Goal: Information Seeking & Learning: Compare options

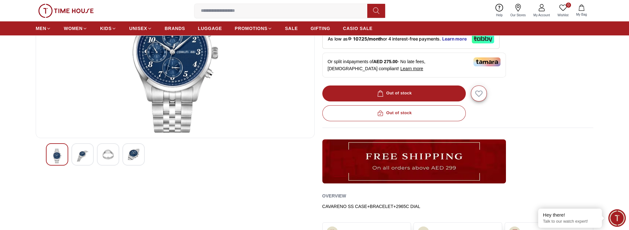
scroll to position [87, 0]
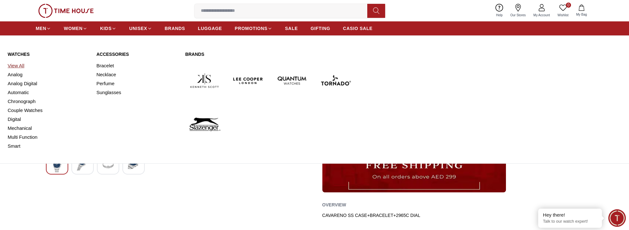
click at [20, 70] on link "View All" at bounding box center [48, 65] width 81 height 9
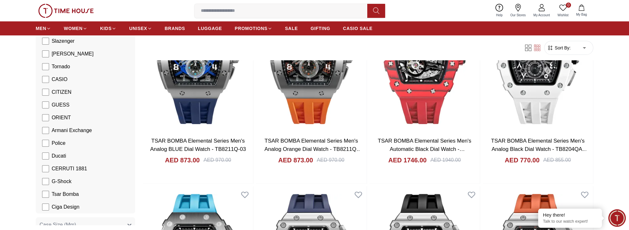
scroll to position [87, 0]
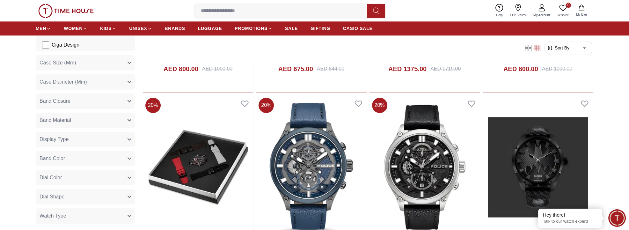
scroll to position [261, 0]
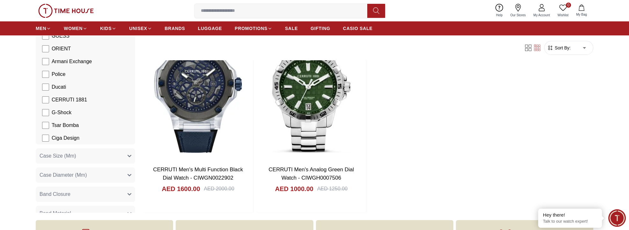
scroll to position [154, 0]
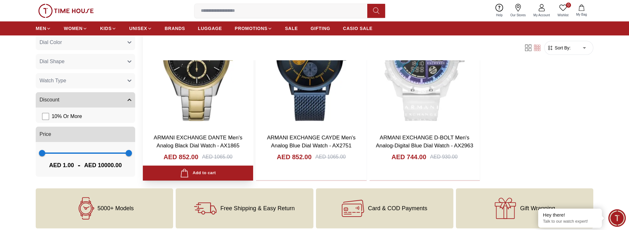
scroll to position [522, 0]
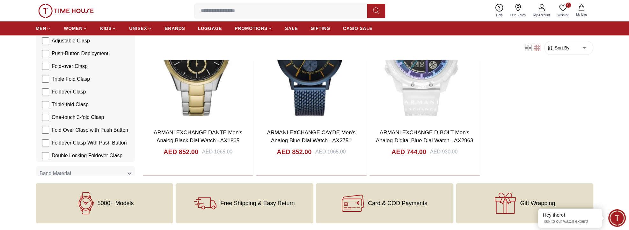
scroll to position [406, 0]
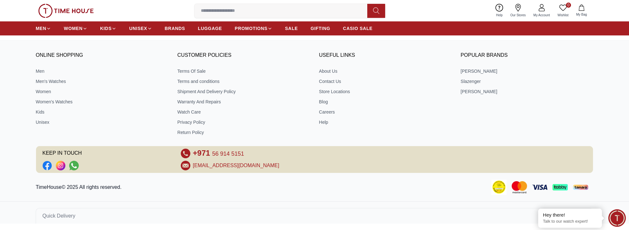
scroll to position [354, 0]
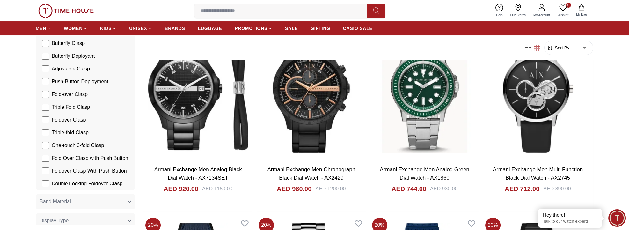
scroll to position [145, 0]
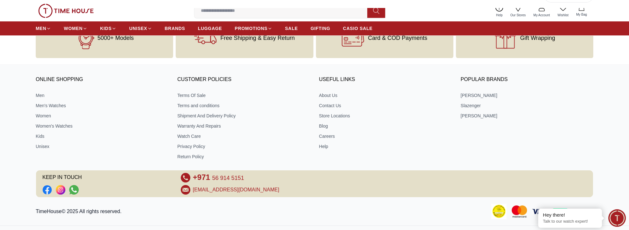
scroll to position [261, 0]
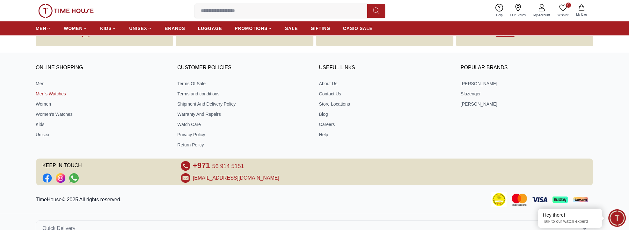
click at [80, 97] on link "Men's Watches" at bounding box center [102, 94] width 133 height 6
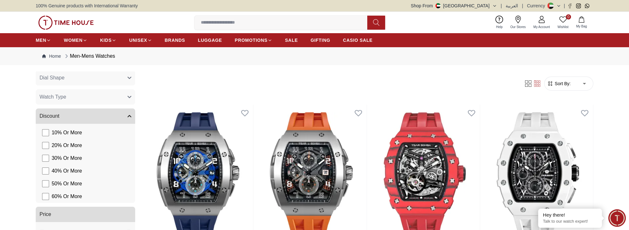
scroll to position [464, 0]
click at [131, 21] on icon "button" at bounding box center [129, 21] width 3 height 2
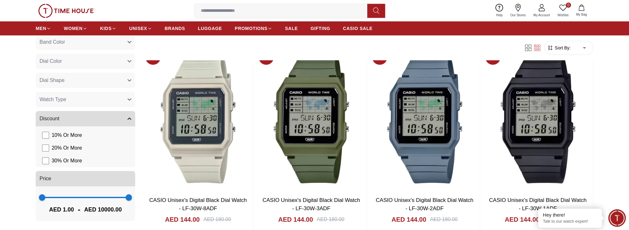
scroll to position [450, 0]
click at [131, 63] on icon "button" at bounding box center [130, 61] width 4 height 4
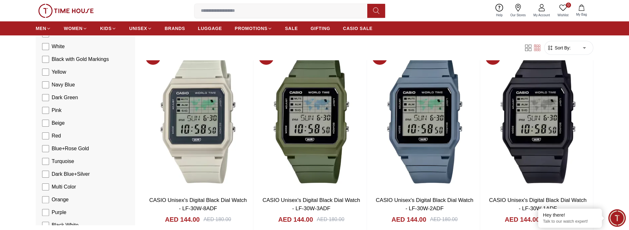
scroll to position [479, 0]
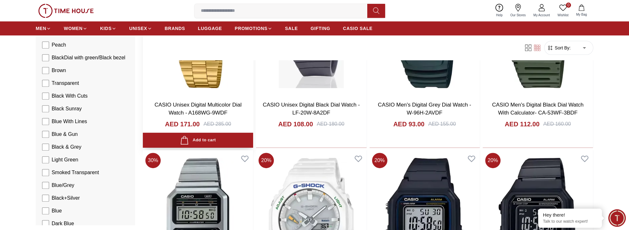
scroll to position [667, 0]
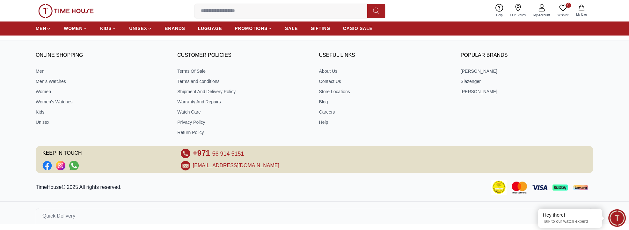
scroll to position [2174, 0]
click at [84, 84] on link "Men's Watches" at bounding box center [102, 81] width 133 height 6
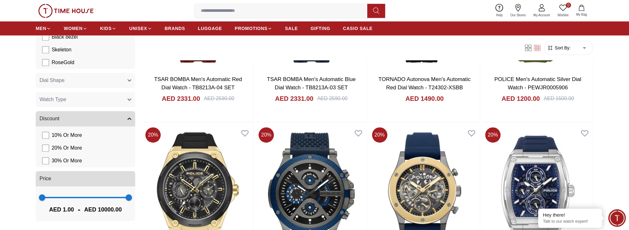
scroll to position [869, 0]
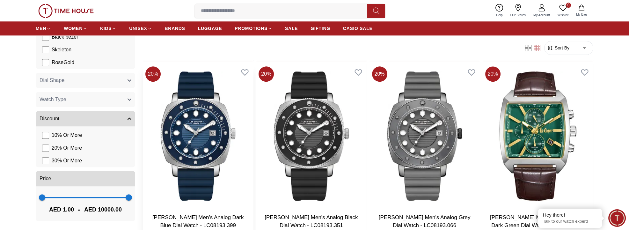
scroll to position [1449, 0]
